Goal: Task Accomplishment & Management: Manage account settings

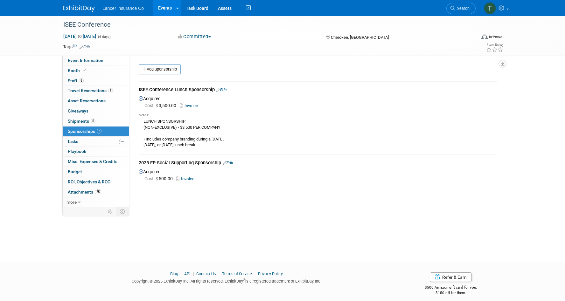
click at [162, 9] on link "Events" at bounding box center [164, 8] width 23 height 16
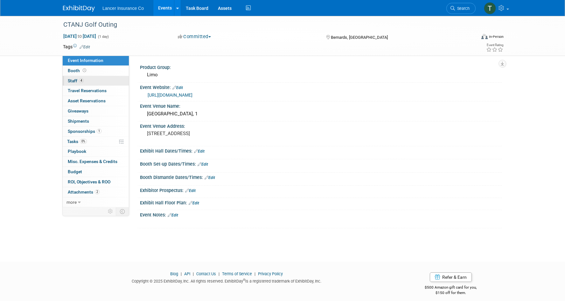
click at [77, 78] on span "Staff 4" at bounding box center [76, 80] width 16 height 5
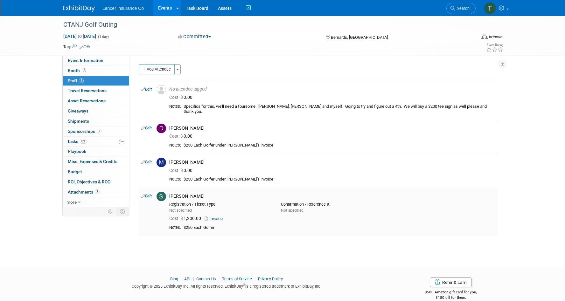
click at [219, 219] on link "Invoice" at bounding box center [215, 218] width 21 height 5
click at [220, 217] on link "Invoice" at bounding box center [215, 218] width 21 height 5
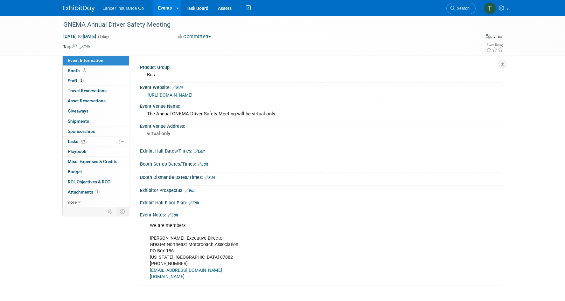
click at [161, 10] on link "Events" at bounding box center [164, 8] width 23 height 16
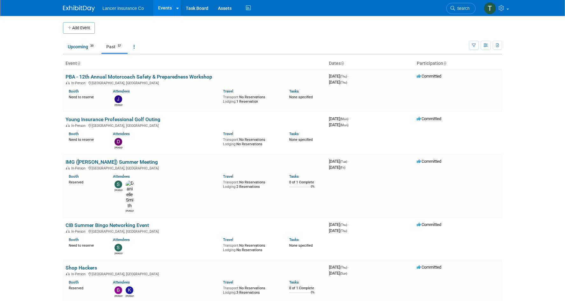
click at [114, 46] on link "Past 57" at bounding box center [115, 47] width 26 height 12
click at [142, 46] on ul "Upcoming 39 Past 57 All Events 96 Past and Upcoming Grouped Annually Events gro…" at bounding box center [266, 47] width 406 height 14
click at [137, 46] on link at bounding box center [134, 47] width 11 height 12
click at [146, 70] on link "Grouped Annually Events grouped by year" at bounding box center [154, 75] width 51 height 14
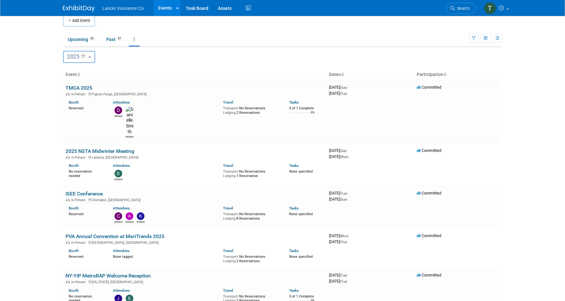
scroll to position [8, 0]
click at [113, 38] on link "Past 57" at bounding box center [115, 39] width 26 height 12
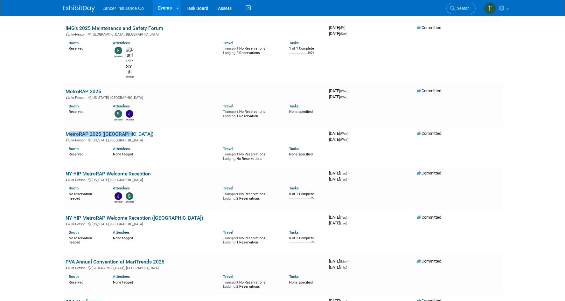
scroll to position [1941, 0]
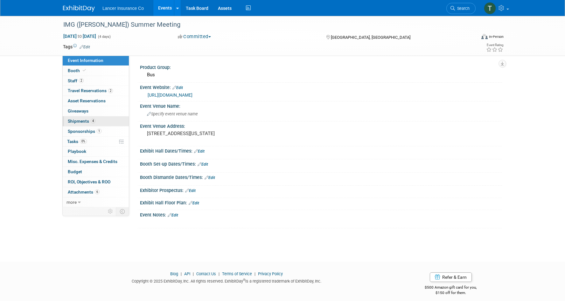
click at [81, 120] on span "Shipments 4" at bounding box center [82, 121] width 28 height 5
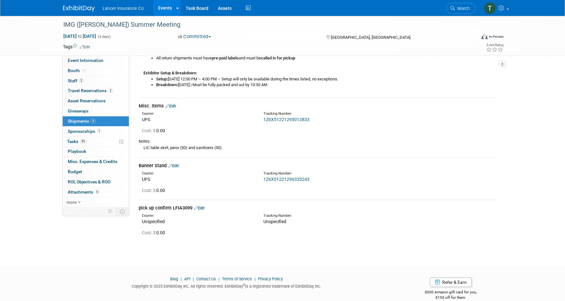
scroll to position [207, 0]
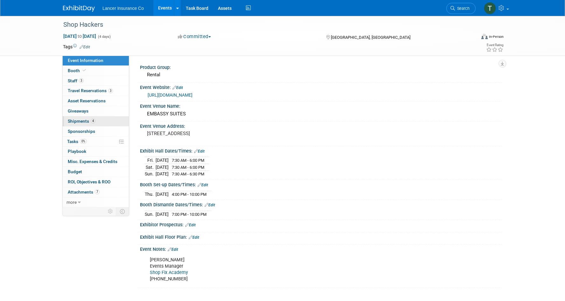
click at [81, 120] on span "Shipments 4" at bounding box center [82, 121] width 28 height 5
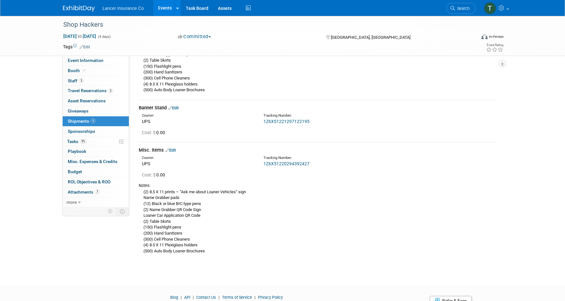
scroll to position [384, 0]
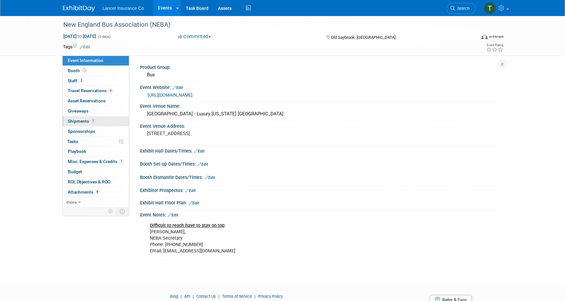
click at [85, 119] on span "Shipments 1" at bounding box center [82, 121] width 28 height 5
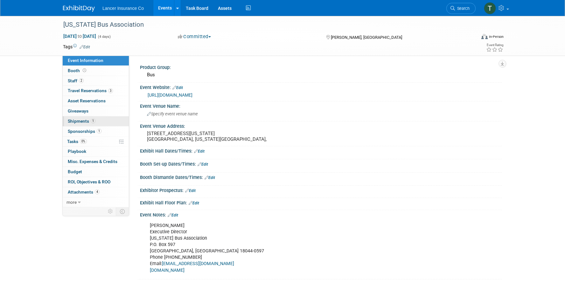
click at [83, 119] on span "Shipments 1" at bounding box center [82, 121] width 28 height 5
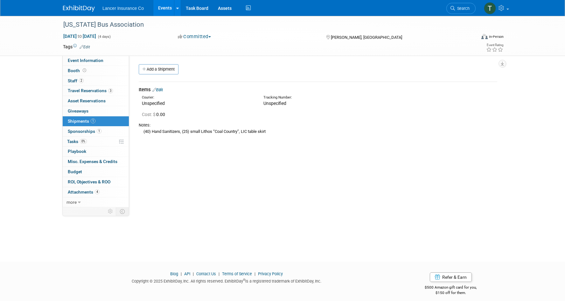
click at [161, 89] on link "Edit" at bounding box center [157, 90] width 11 height 5
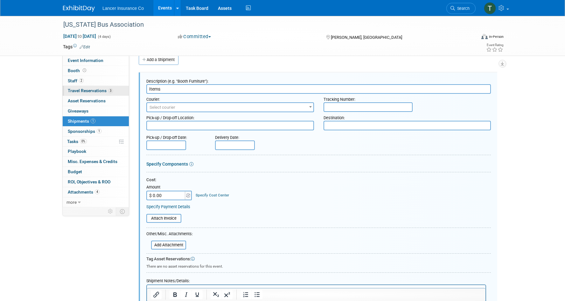
drag, startPoint x: 166, startPoint y: 88, endPoint x: 114, endPoint y: 88, distance: 51.6
click at [114, 88] on div "Event Information Event Info Booth Booth 2 Staff 2 Staff 3 Travel Reservations …" at bounding box center [282, 173] width 449 height 334
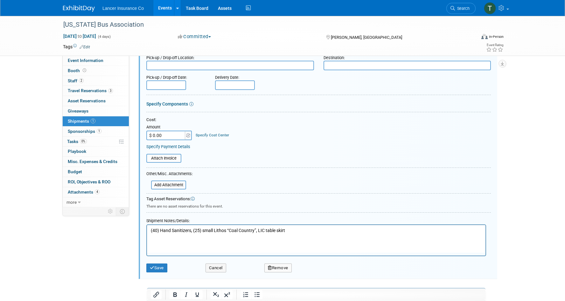
scroll to position [124, 0]
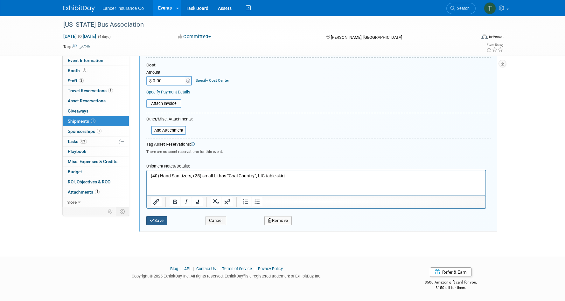
type input "Hand Carry"
click at [158, 220] on button "Save" at bounding box center [156, 220] width 21 height 9
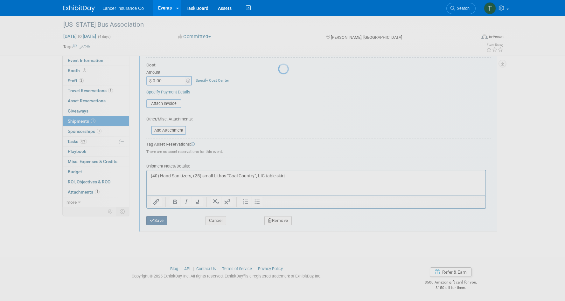
scroll to position [5, 0]
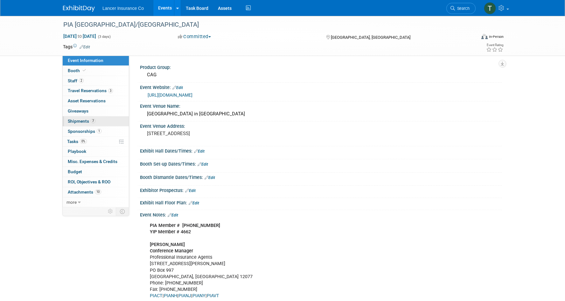
click at [85, 123] on span "Shipments 7" at bounding box center [82, 121] width 28 height 5
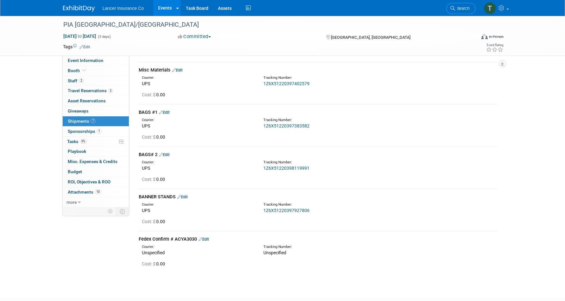
scroll to position [338, 0]
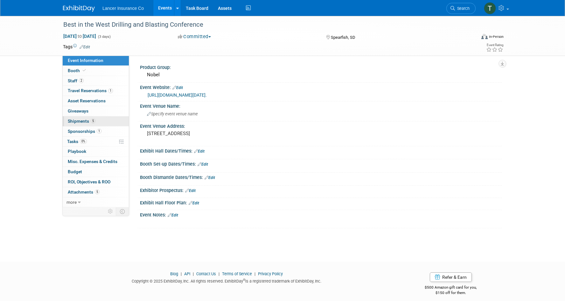
click at [80, 123] on span "Shipments 5" at bounding box center [82, 121] width 28 height 5
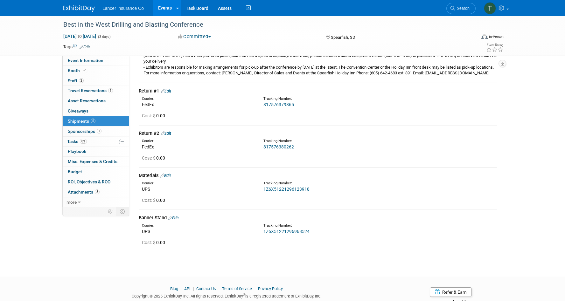
scroll to position [146, 0]
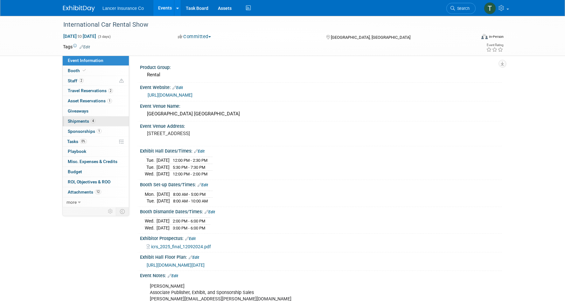
click at [77, 120] on span "Shipments 4" at bounding box center [82, 121] width 28 height 5
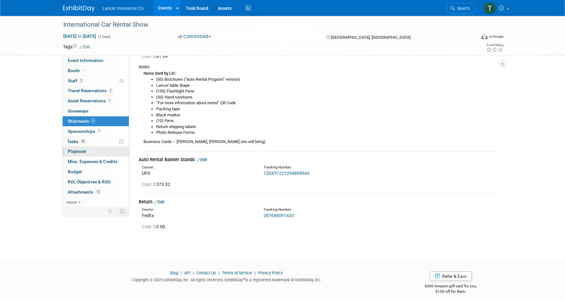
scroll to position [285, 0]
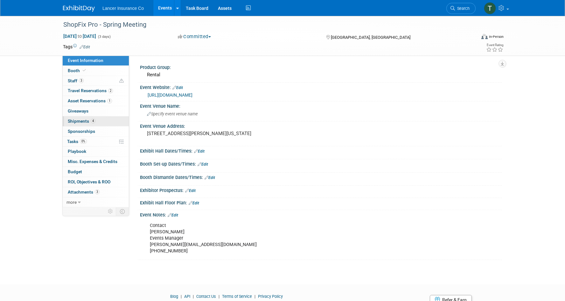
click at [77, 124] on span "Shipments 4" at bounding box center [82, 121] width 28 height 5
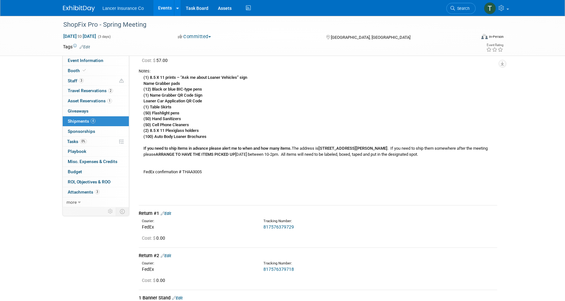
scroll to position [64, 0]
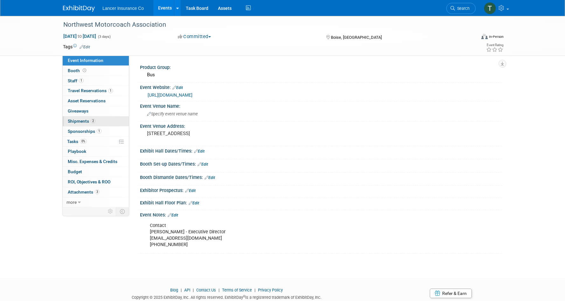
click at [83, 121] on span "Shipments 2" at bounding box center [82, 121] width 28 height 5
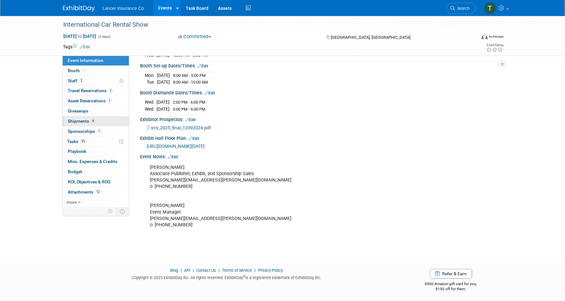
click at [76, 123] on span "Shipments 4" at bounding box center [82, 121] width 28 height 5
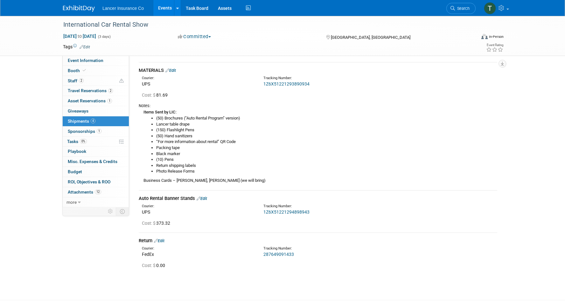
scroll to position [239, 0]
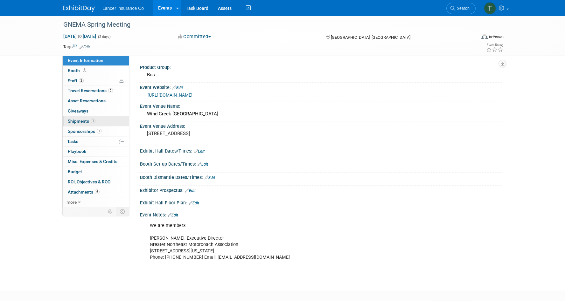
click at [77, 123] on span "Shipments 1" at bounding box center [82, 121] width 28 height 5
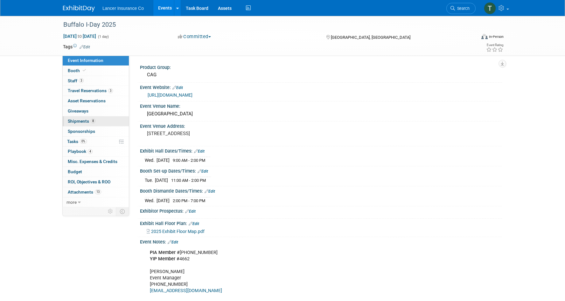
click at [75, 119] on span "Shipments 8" at bounding box center [82, 121] width 28 height 5
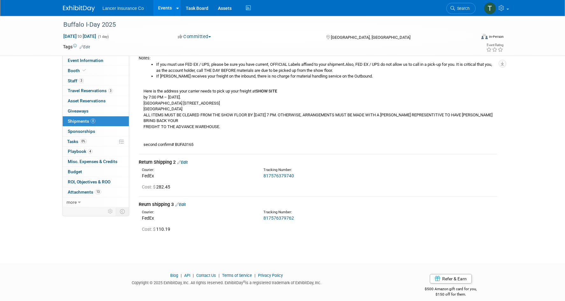
scroll to position [531, 0]
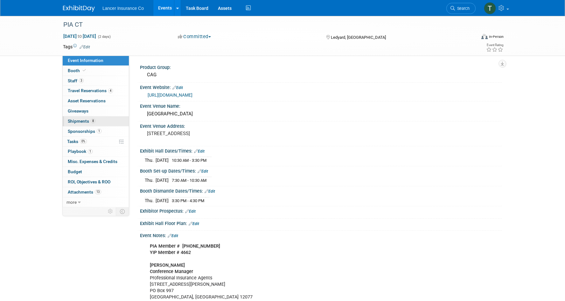
click at [75, 124] on link "8 Shipments 8" at bounding box center [96, 121] width 66 height 10
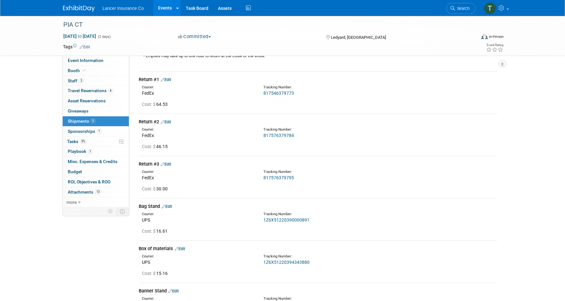
scroll to position [348, 0]
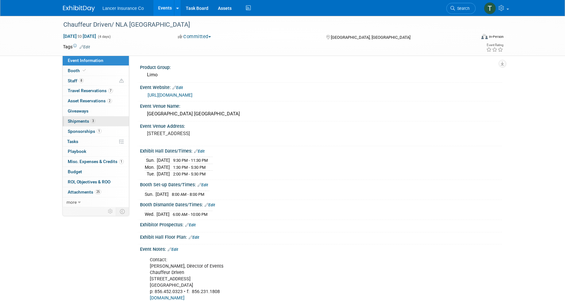
click at [81, 120] on span "Shipments 3" at bounding box center [82, 121] width 28 height 5
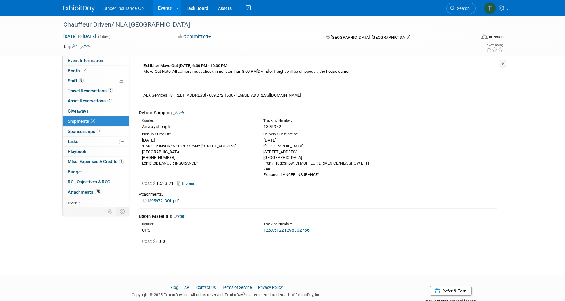
scroll to position [223, 0]
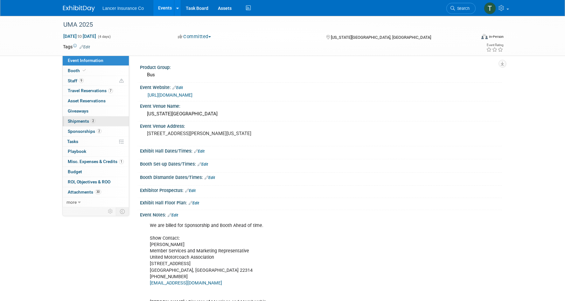
click at [75, 123] on span "Shipments 2" at bounding box center [82, 121] width 28 height 5
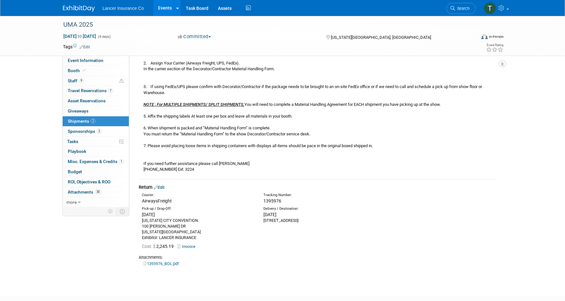
scroll to position [374, 0]
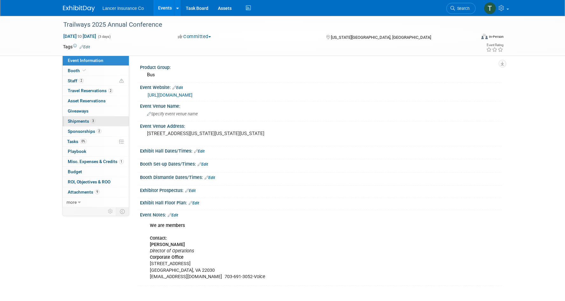
click at [82, 119] on span "Shipments 3" at bounding box center [82, 121] width 28 height 5
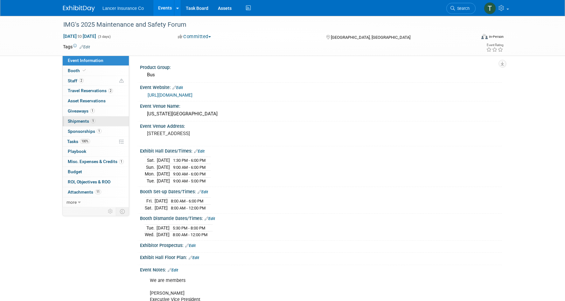
click at [76, 119] on span "Shipments 1" at bounding box center [82, 121] width 28 height 5
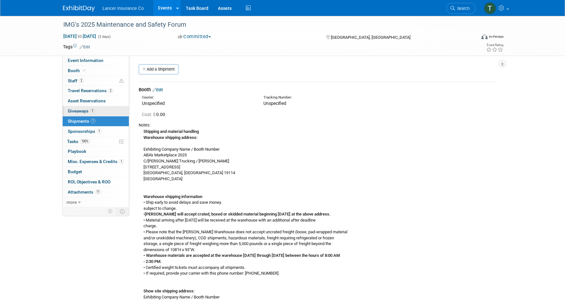
click at [72, 112] on span "Giveaways 1" at bounding box center [81, 111] width 27 height 5
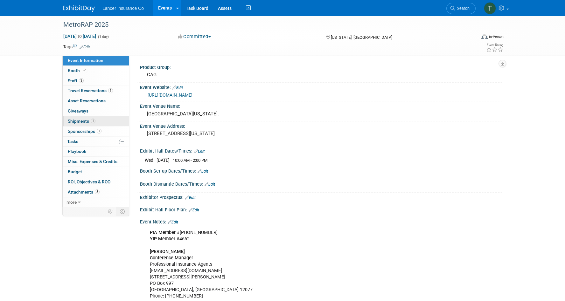
click at [81, 120] on span "Shipments 1" at bounding box center [82, 121] width 28 height 5
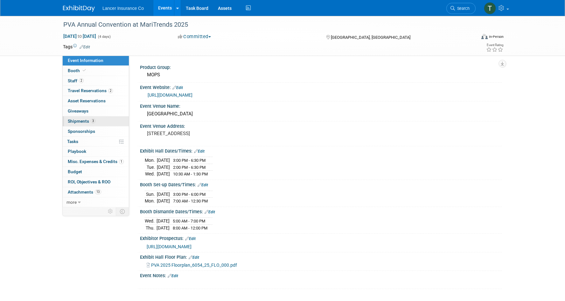
click at [81, 122] on span "Shipments 3" at bounding box center [82, 121] width 28 height 5
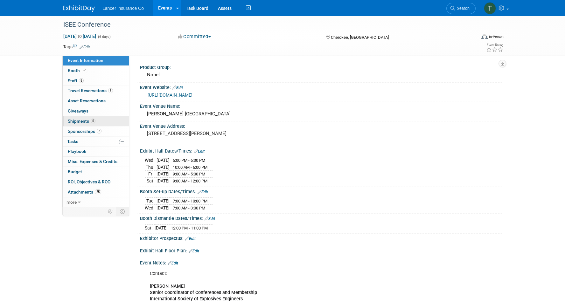
click at [78, 121] on span "Shipments 5" at bounding box center [82, 121] width 28 height 5
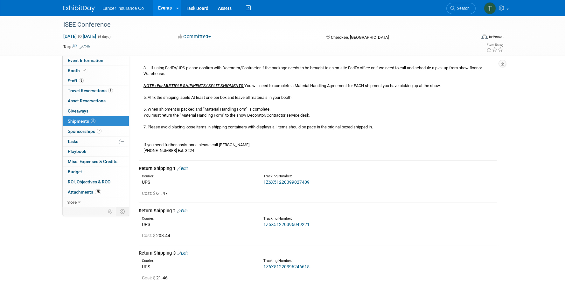
scroll to position [367, 0]
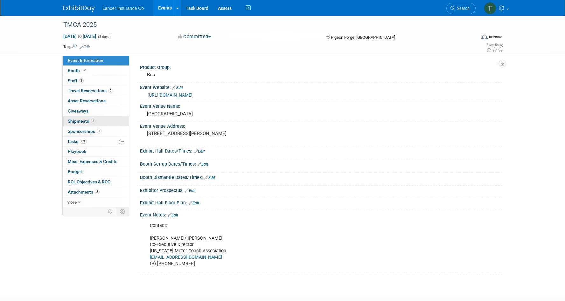
click at [75, 119] on span "Shipments 1" at bounding box center [82, 121] width 28 height 5
